Goal: Find specific page/section: Find specific page/section

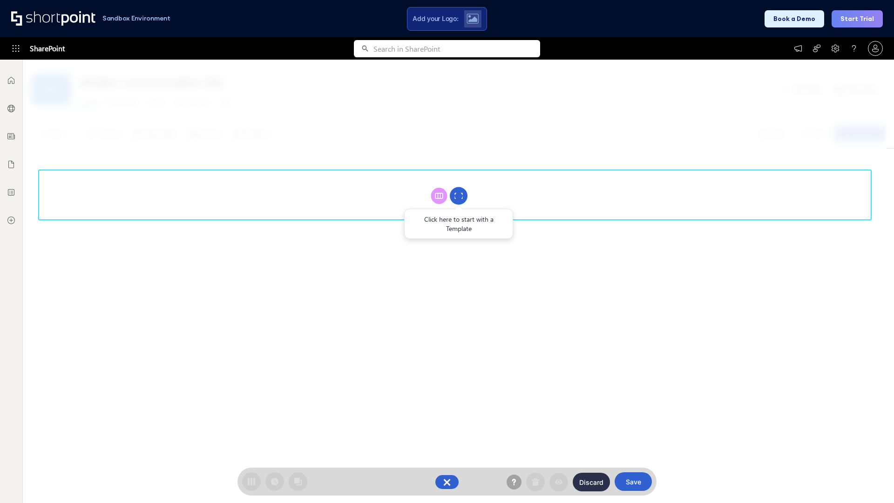
click at [458, 195] on circle at bounding box center [459, 196] width 18 height 18
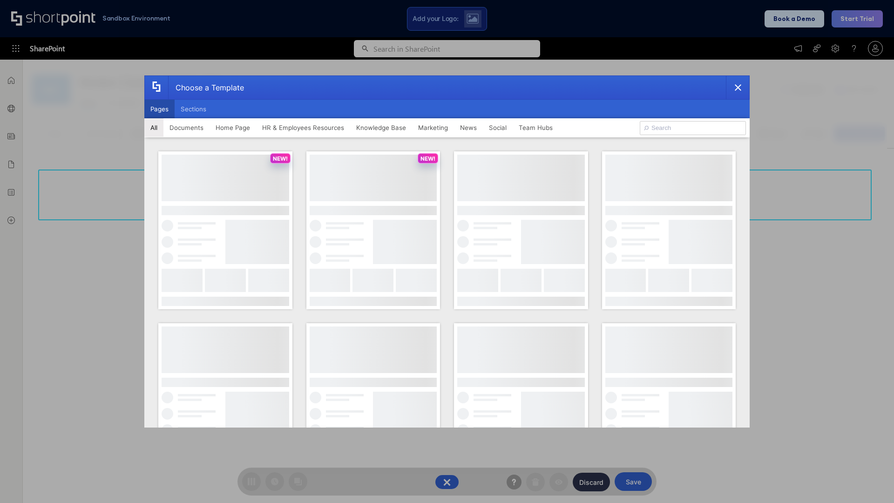
click at [159, 109] on button "Pages" at bounding box center [159, 109] width 30 height 19
type input "Knowledge Portal 1"
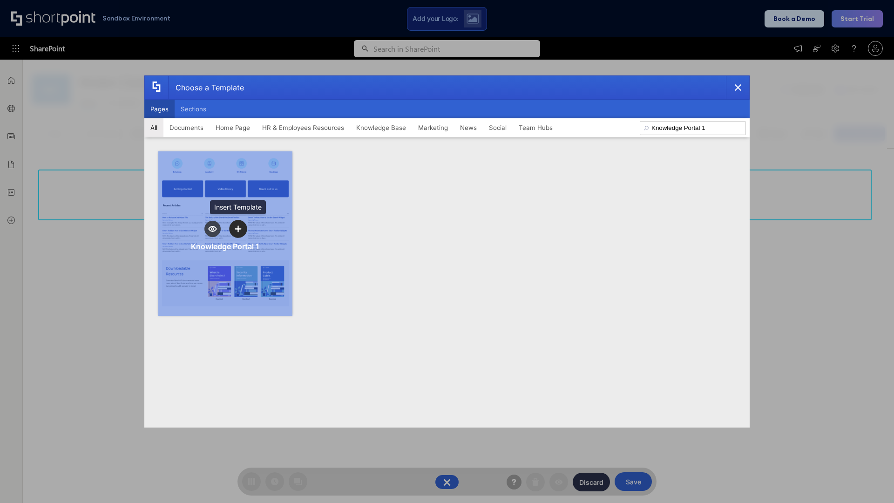
click at [238, 229] on icon "template selector" at bounding box center [238, 228] width 7 height 7
